Goal: Task Accomplishment & Management: Check status

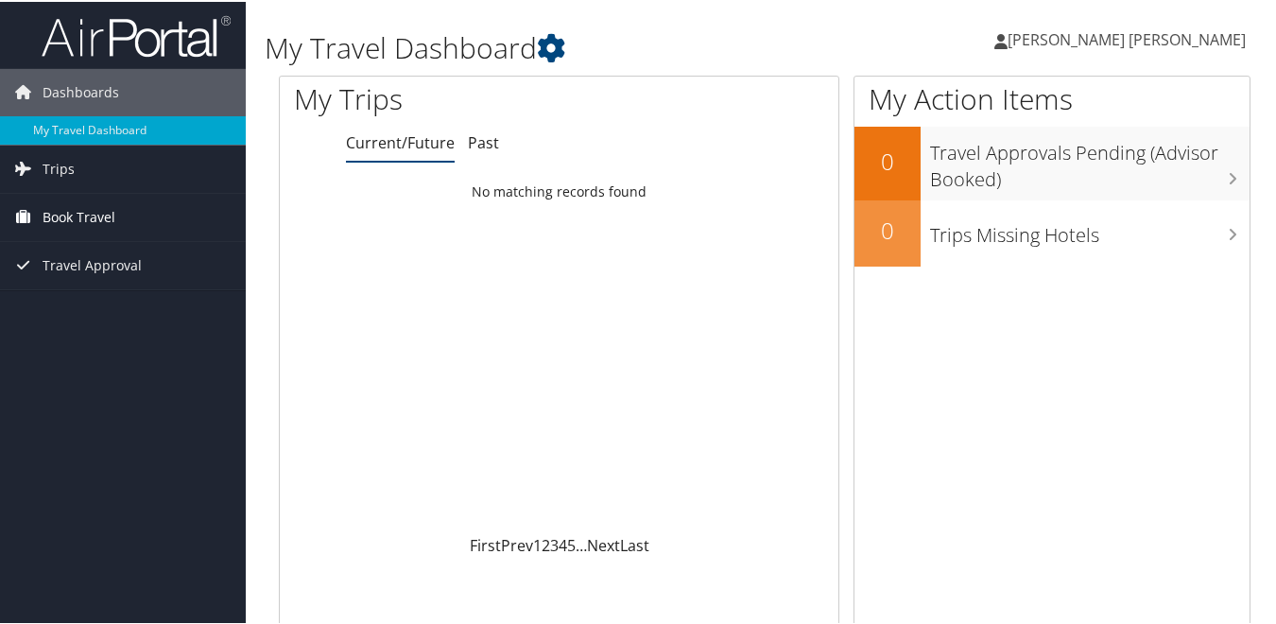
click at [101, 217] on span "Book Travel" at bounding box center [79, 215] width 73 height 47
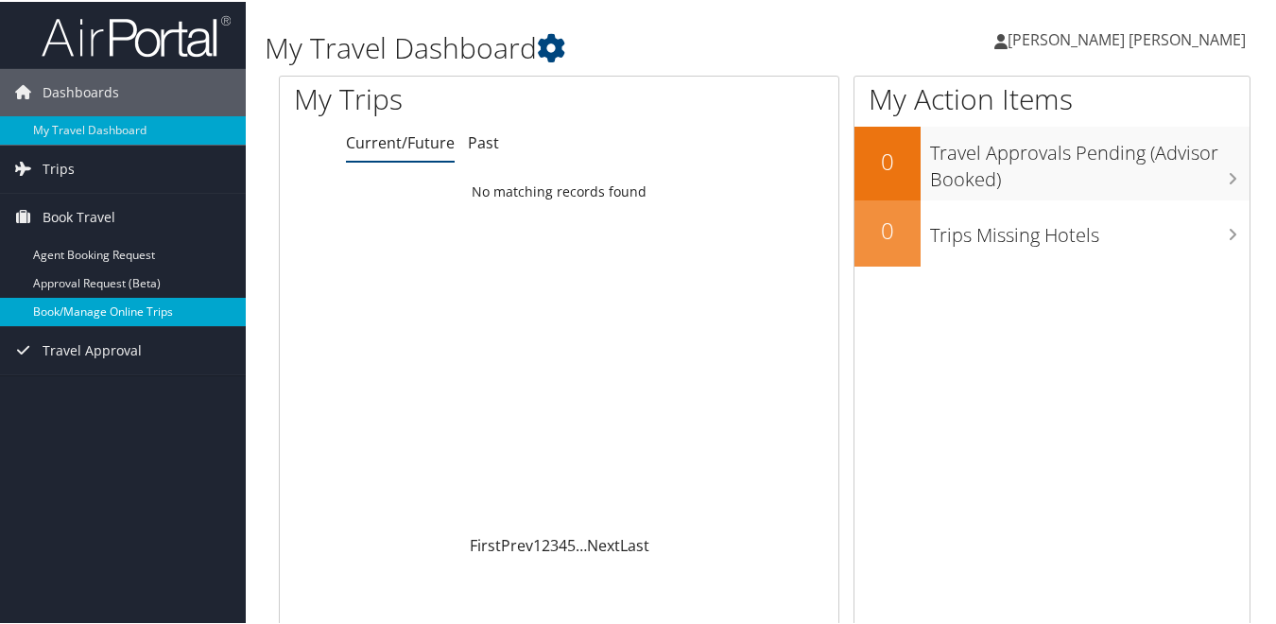
click at [98, 304] on link "Book/Manage Online Trips" at bounding box center [123, 310] width 246 height 28
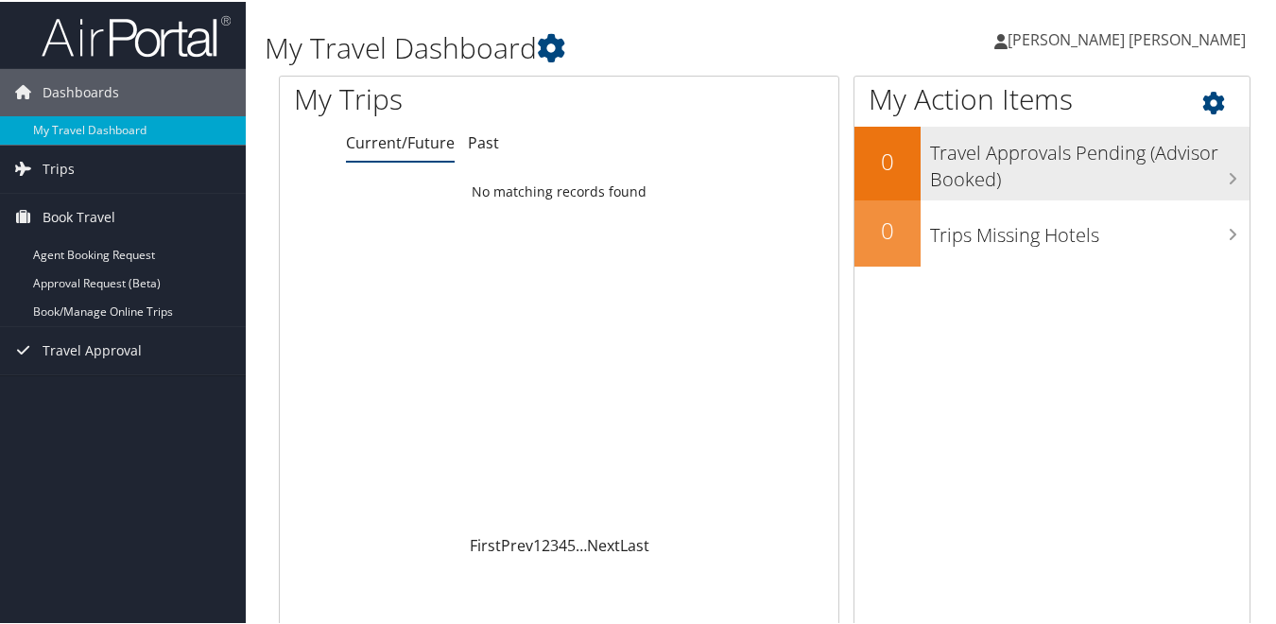
click at [964, 152] on h3 "Travel Approvals Pending (Advisor Booked)" at bounding box center [1090, 160] width 320 height 62
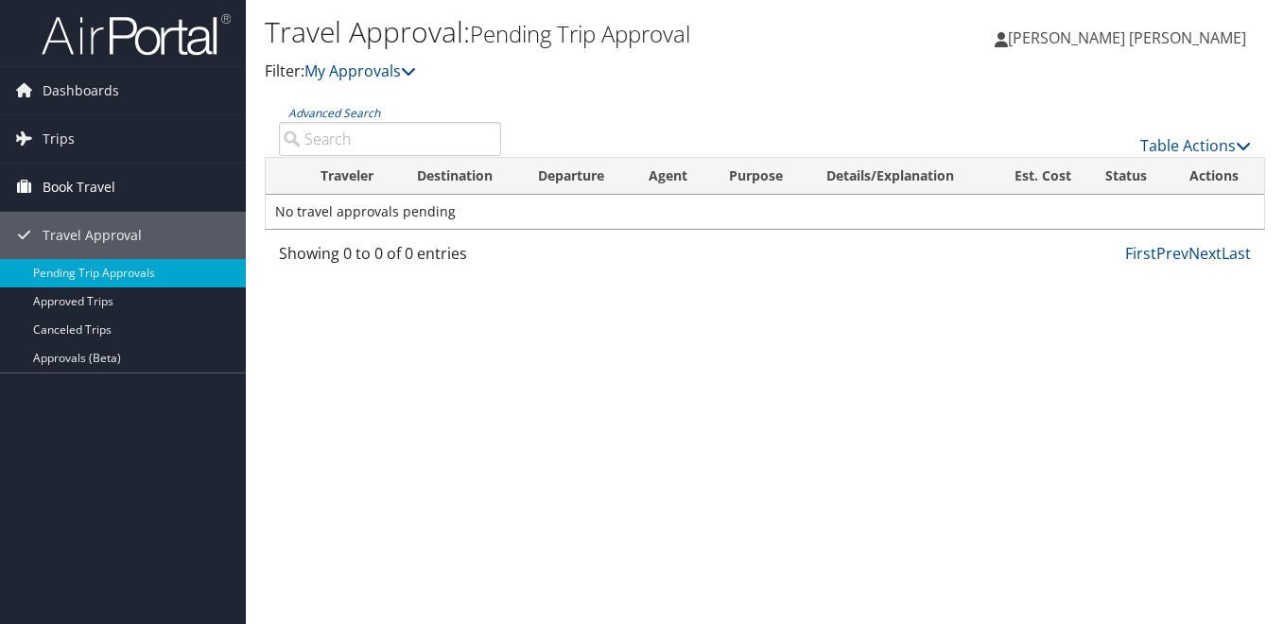
click at [87, 187] on span "Book Travel" at bounding box center [79, 187] width 73 height 47
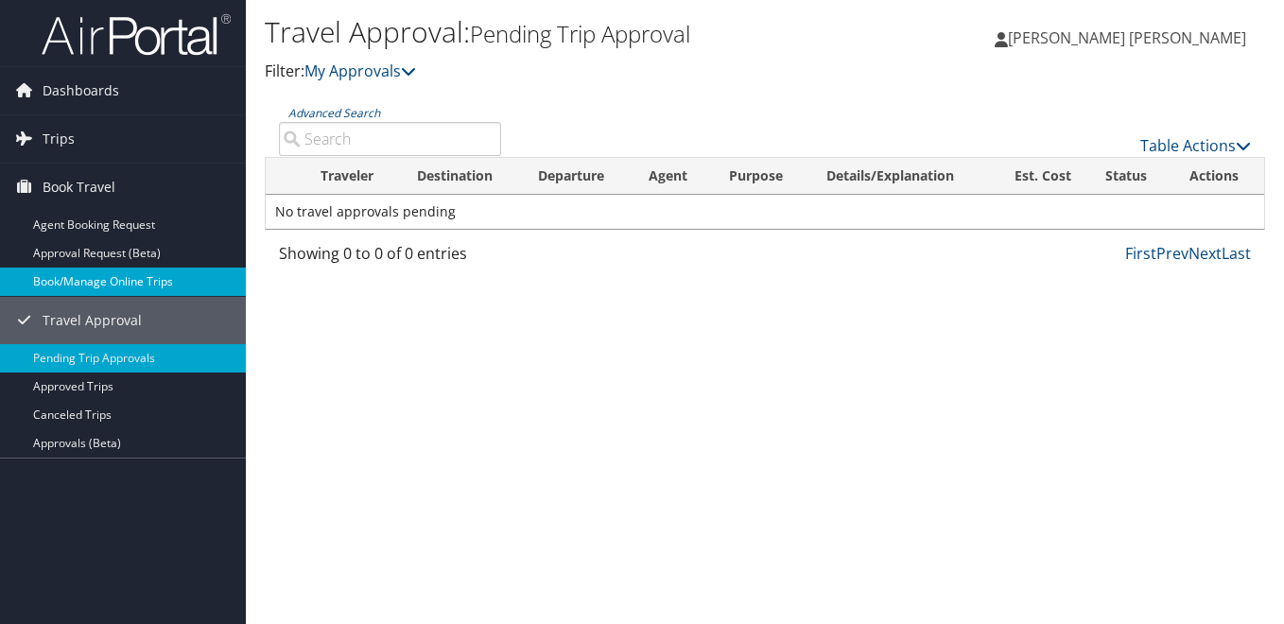
click at [76, 276] on link "Book/Manage Online Trips" at bounding box center [123, 282] width 246 height 28
